Goal: Find specific page/section: Find specific page/section

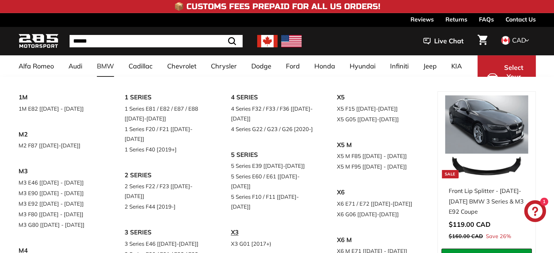
scroll to position [73, 0]
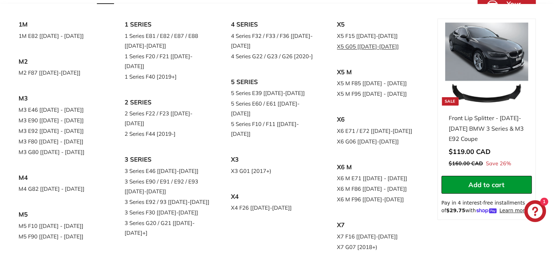
click at [337, 52] on link "X5 G05 [[DATE]-[DATE]]" at bounding box center [380, 46] width 86 height 11
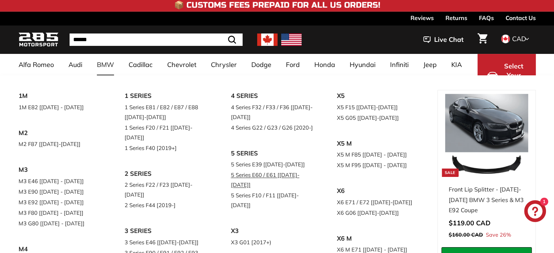
scroll to position [0, 0]
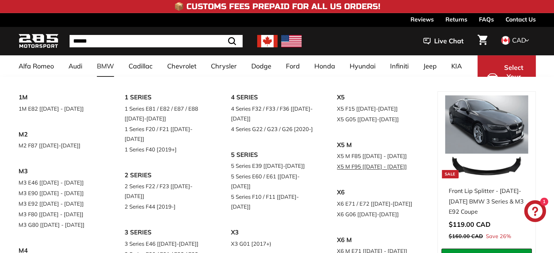
click at [356, 161] on link "X5 M F95 [[DATE] - [DATE]]" at bounding box center [380, 166] width 86 height 11
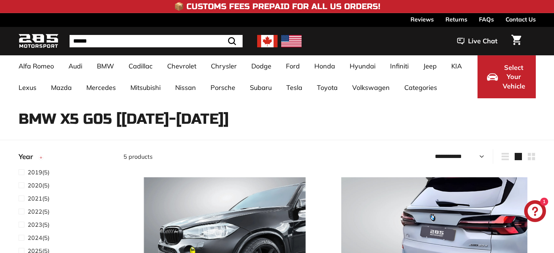
select select "**********"
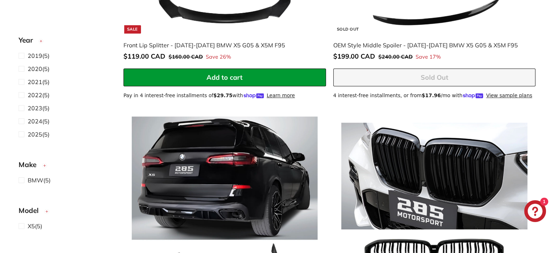
scroll to position [193, 0]
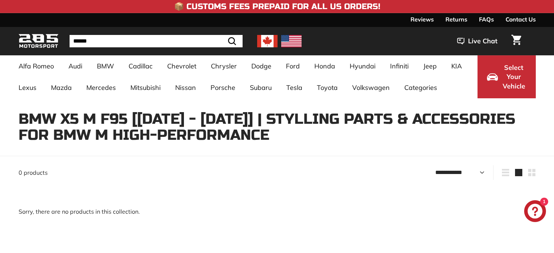
select select "**********"
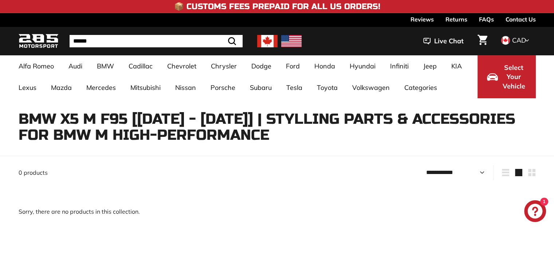
click at [43, 38] on img at bounding box center [39, 41] width 40 height 17
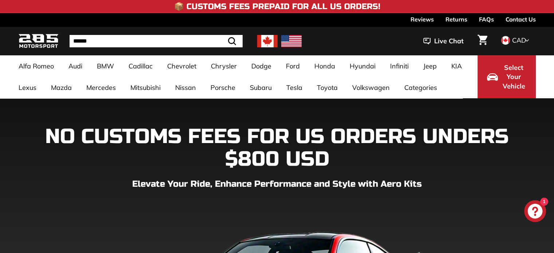
click at [13, 133] on div "NO CUSTOMS FEES FOR US ORDERS UNDERS $800 USD Elevate Your Ride, Enhance Perfor…" at bounding box center [277, 250] width 547 height 248
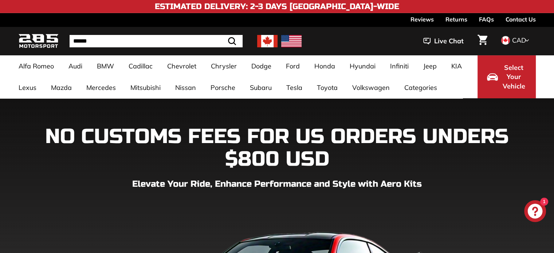
click at [13, 126] on div "NO CUSTOMS FEES FOR US ORDERS UNDERS $800 USD Elevate Your Ride, Enhance Perfor…" at bounding box center [277, 250] width 547 height 248
click at [103, 119] on div "NO CUSTOMS FEES FOR US ORDERS UNDERS $800 USD Elevate Your Ride, Enhance Perfor…" at bounding box center [277, 254] width 554 height 312
